Goal: Information Seeking & Learning: Learn about a topic

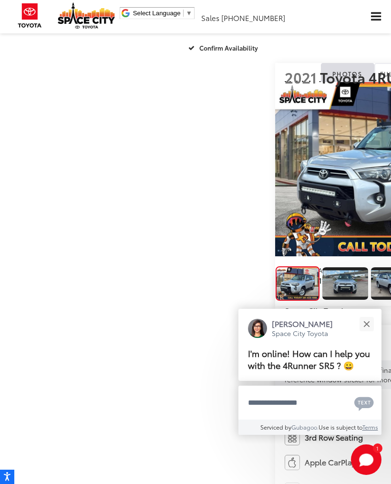
click at [373, 314] on button "Close" at bounding box center [366, 323] width 21 height 21
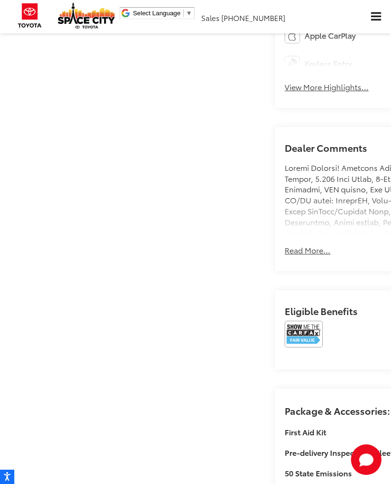
scroll to position [425, 0]
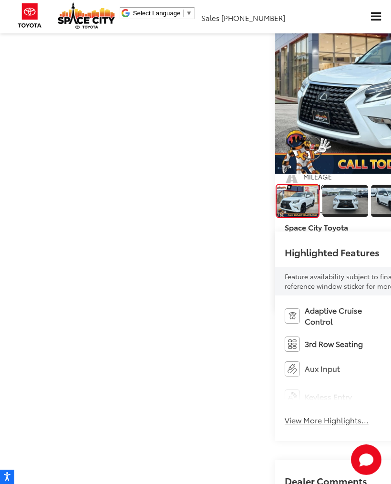
scroll to position [62, 0]
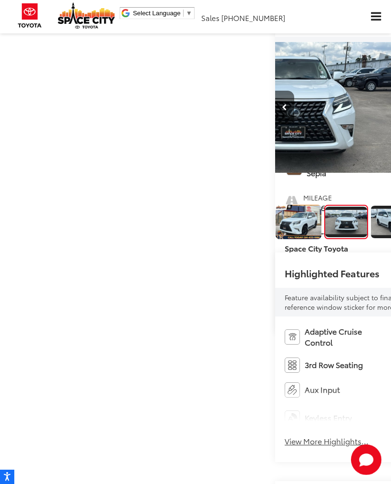
scroll to position [0, 391]
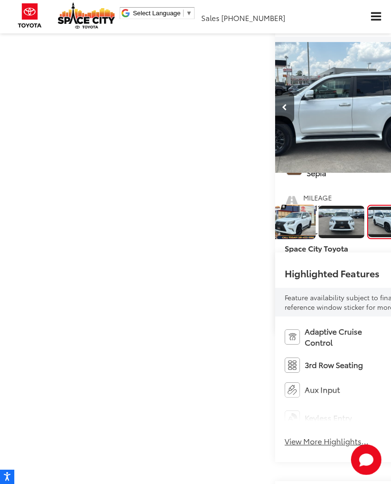
scroll to position [0, 782]
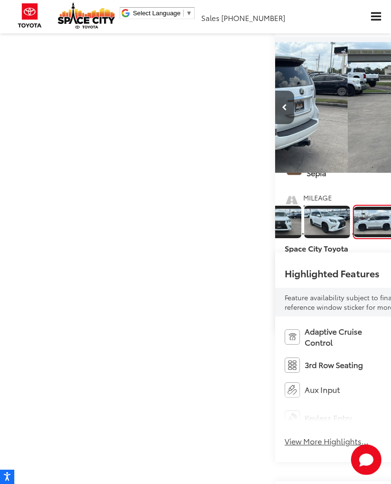
scroll to position [0, 1173]
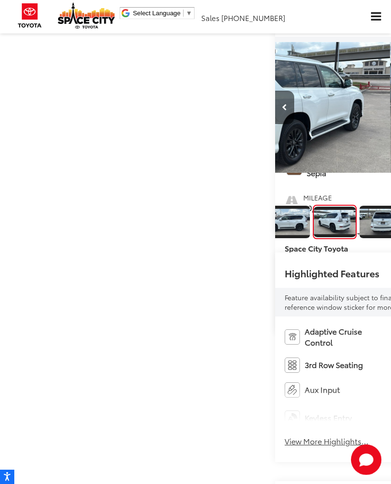
scroll to position [0, 171]
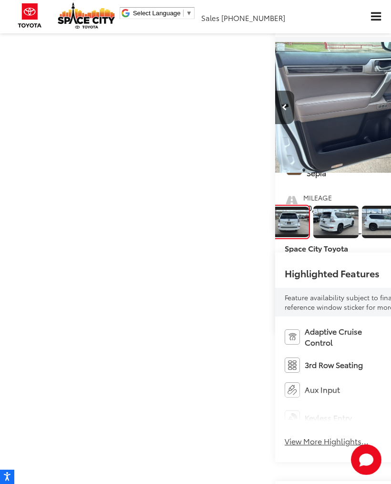
scroll to position [0, 1955]
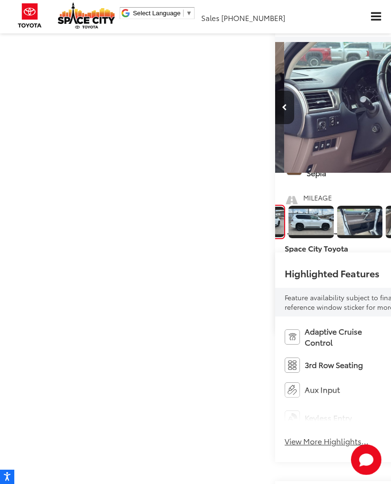
scroll to position [0, 2346]
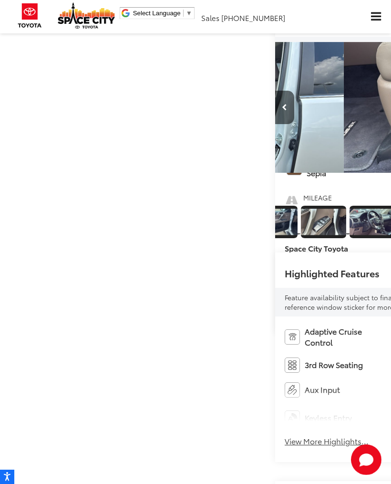
scroll to position [0, 0]
